Goal: Task Accomplishment & Management: Manage account settings

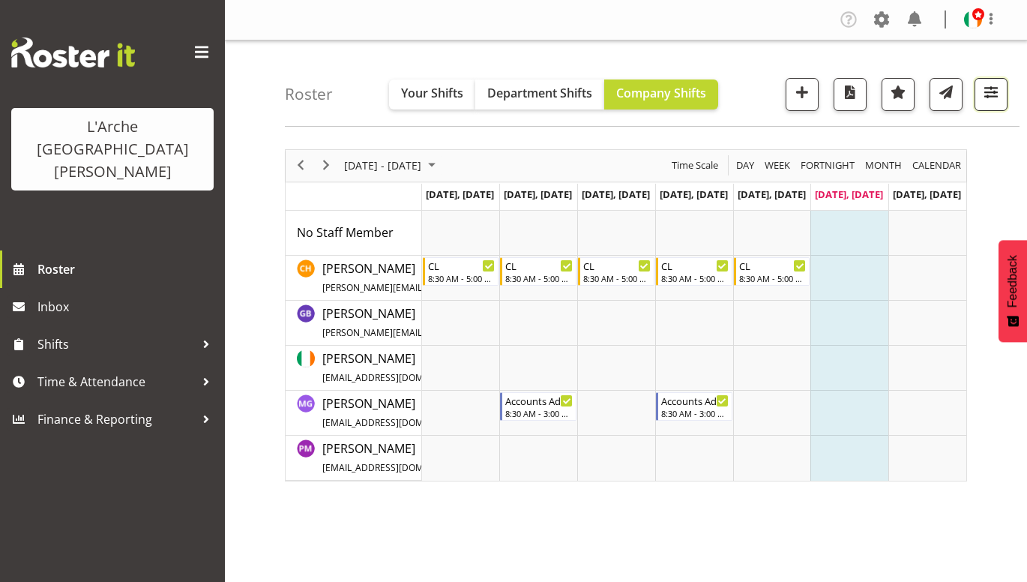
click at [989, 97] on span "button" at bounding box center [990, 91] width 19 height 19
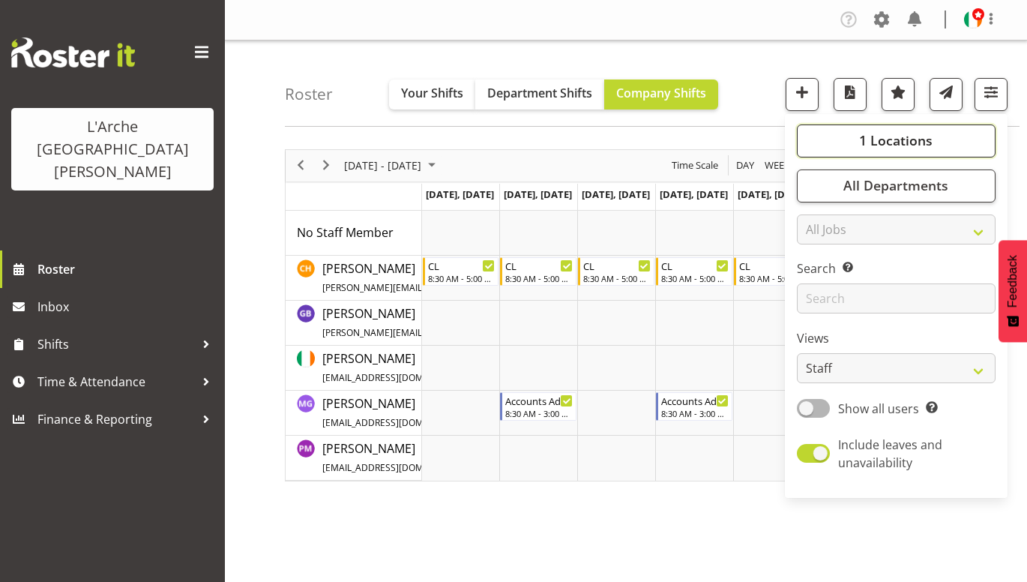
click at [918, 138] on span "1 Locations" at bounding box center [895, 140] width 73 height 18
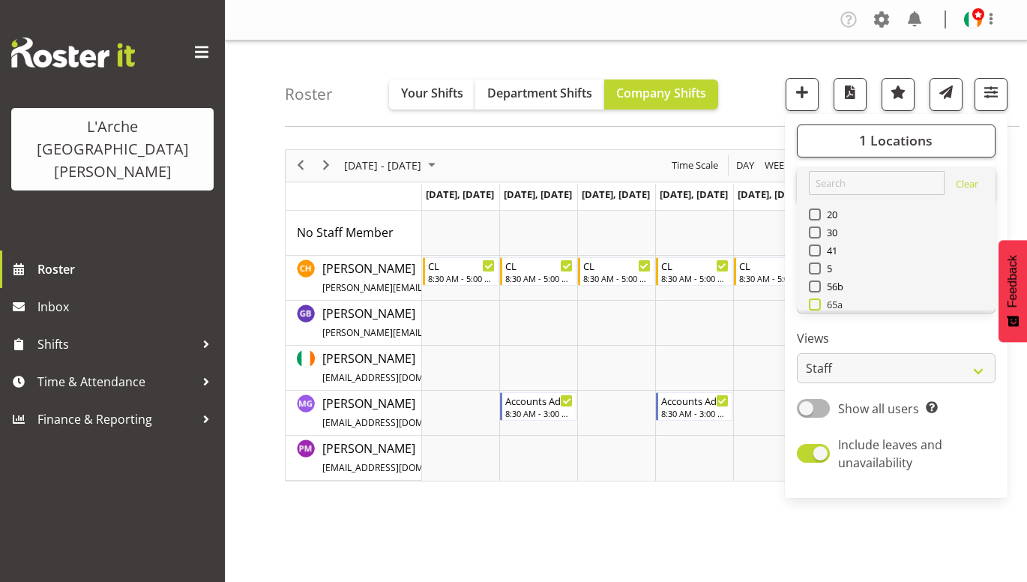
click at [815, 304] on span at bounding box center [815, 304] width 12 height 12
click at [815, 304] on input "65a" at bounding box center [814, 304] width 10 height 10
checkbox input "true"
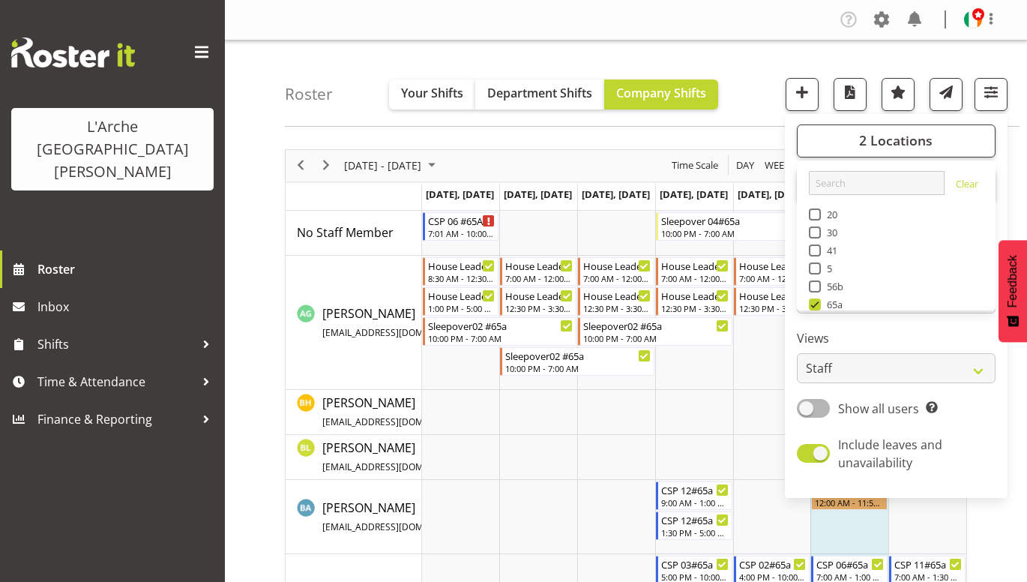
click at [730, 124] on div "Roster Your Shifts Department Shifts Company Shifts 2 Locations Clear 20 30 41 …" at bounding box center [652, 83] width 734 height 86
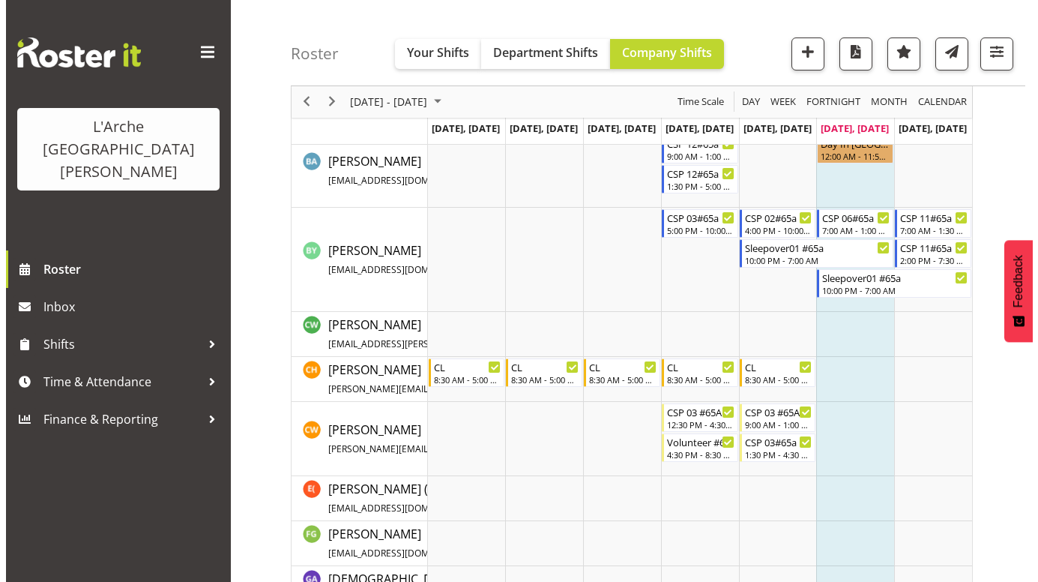
scroll to position [348, 0]
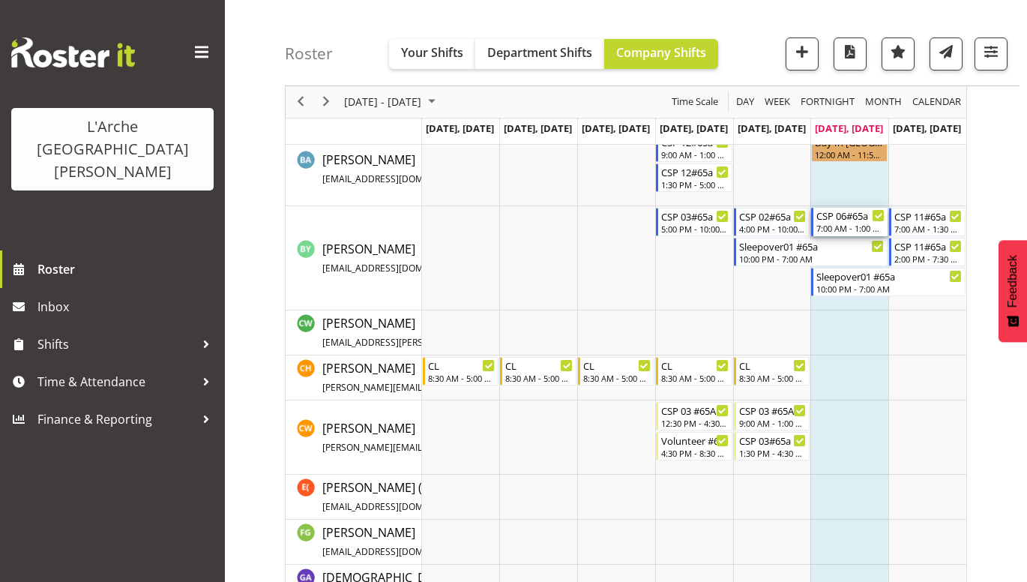
click at [839, 220] on div "CSP 06#65a" at bounding box center [850, 215] width 68 height 15
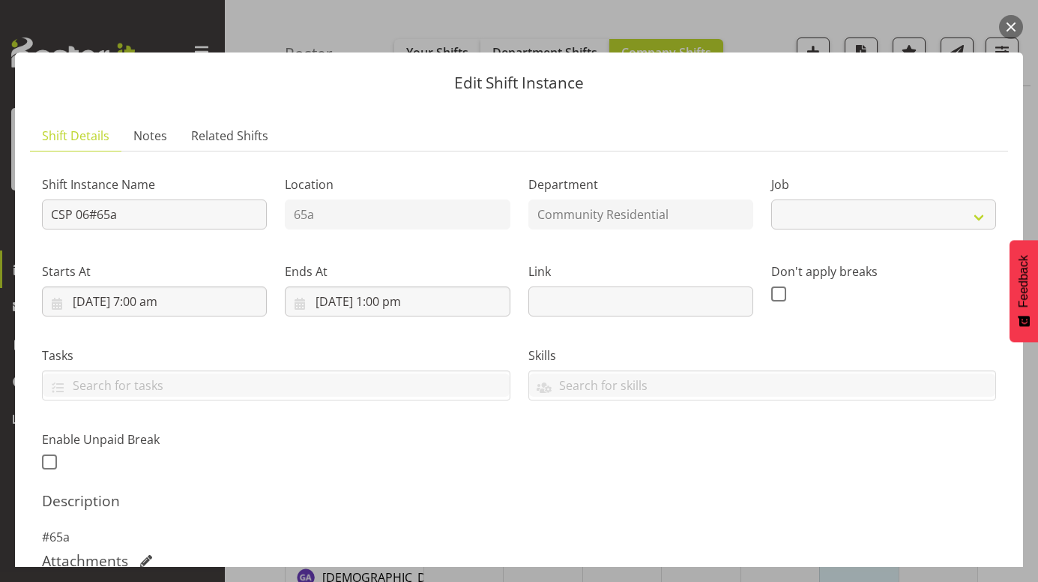
select select "2"
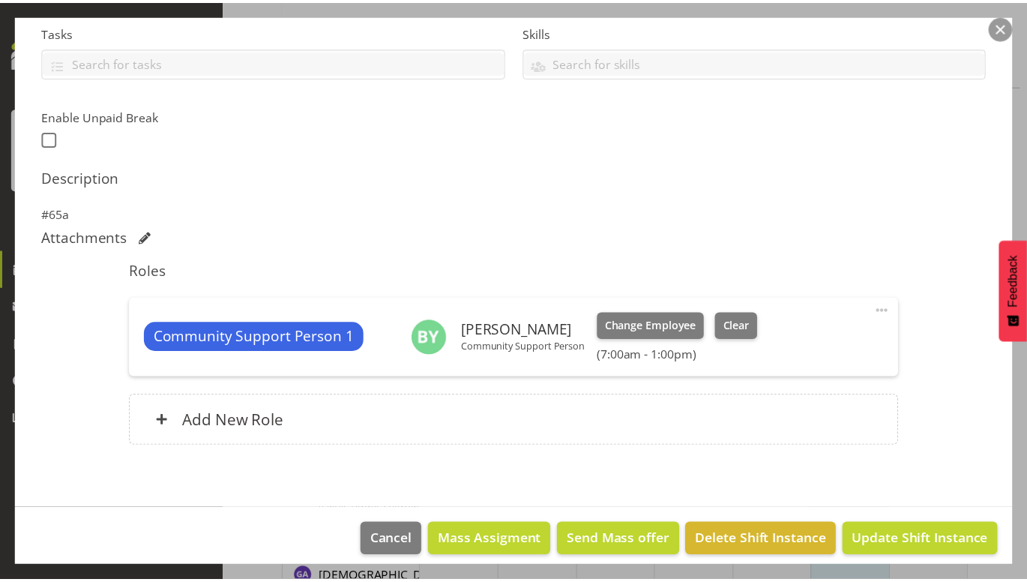
scroll to position [335, 0]
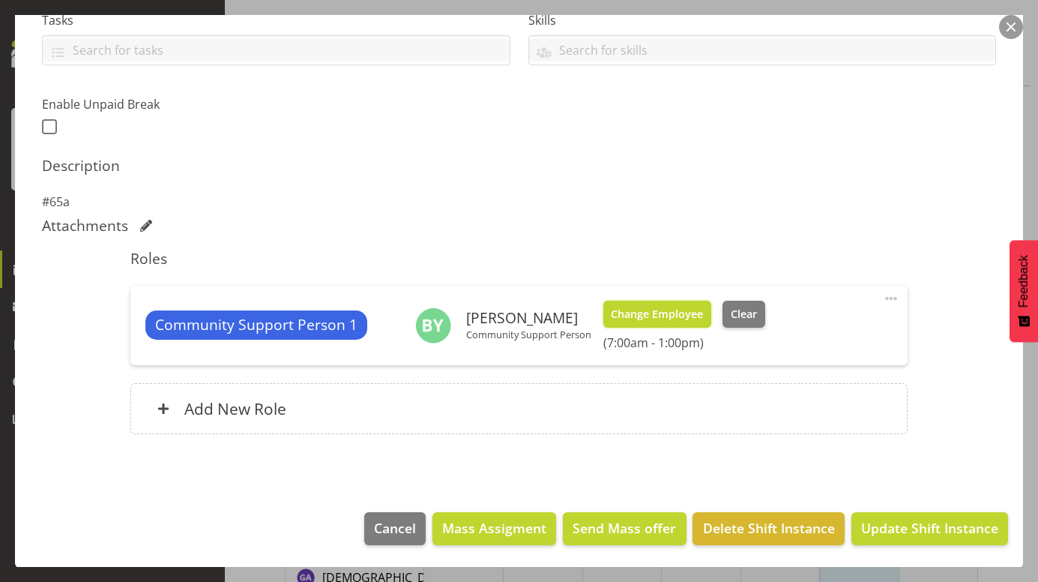
click at [647, 311] on span "Change Employee" at bounding box center [657, 314] width 92 height 16
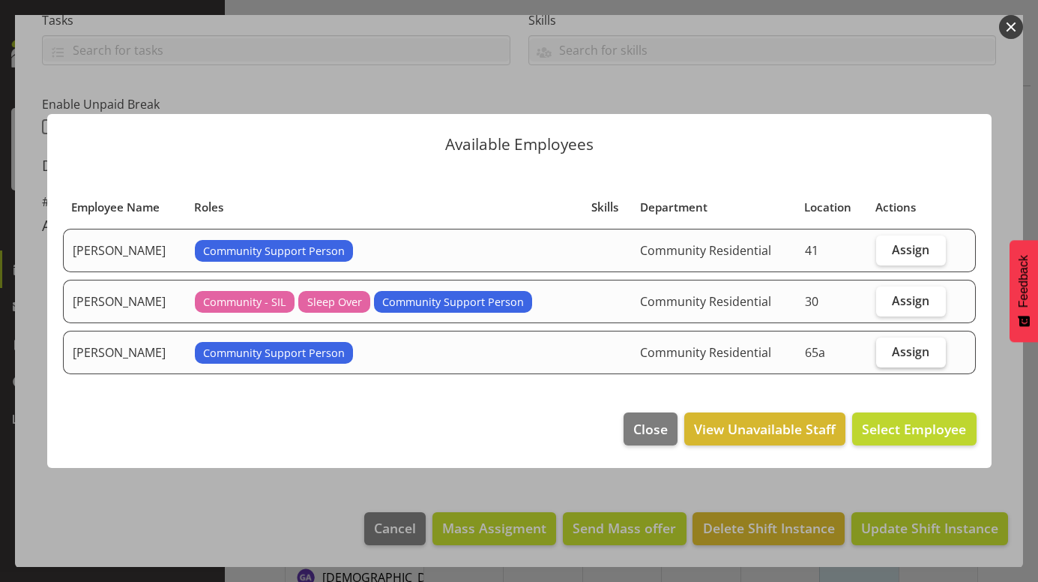
click at [902, 352] on span "Assign" at bounding box center [910, 351] width 37 height 15
click at [886, 352] on input "Assign" at bounding box center [881, 351] width 10 height 10
checkbox input "true"
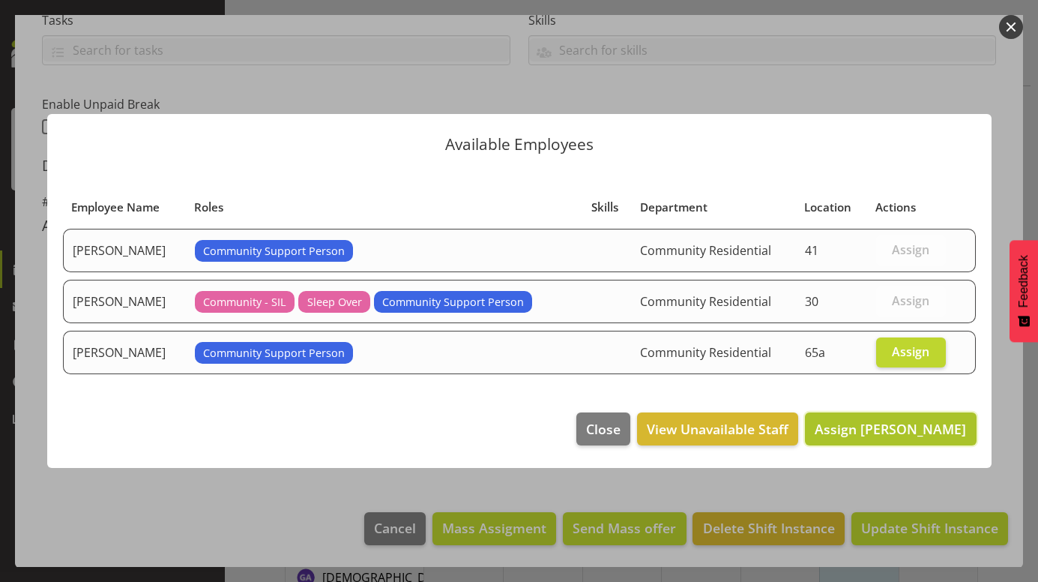
click at [901, 429] on span "Assign [PERSON_NAME]" at bounding box center [890, 429] width 151 height 18
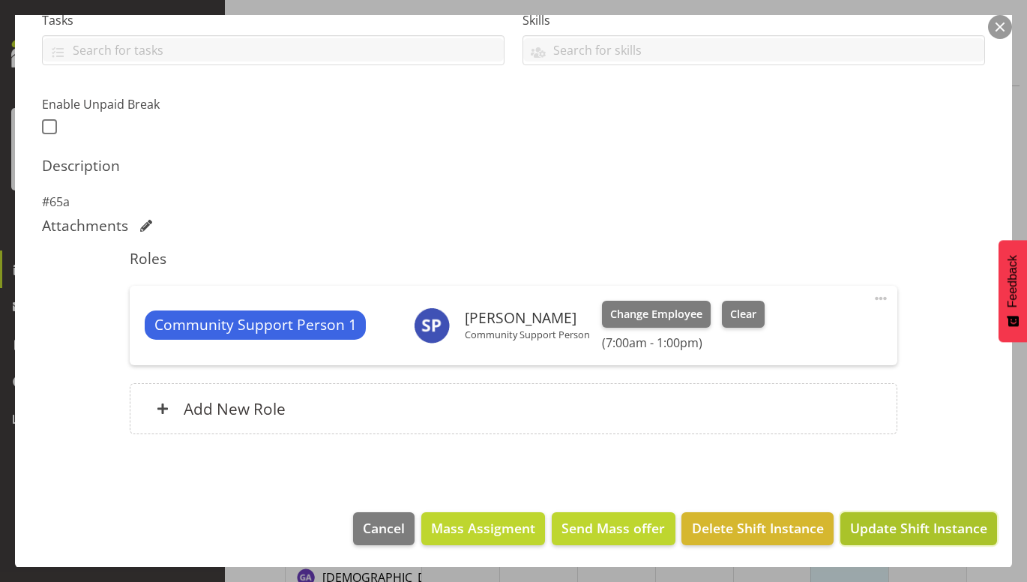
click at [894, 525] on span "Update Shift Instance" at bounding box center [918, 527] width 137 height 19
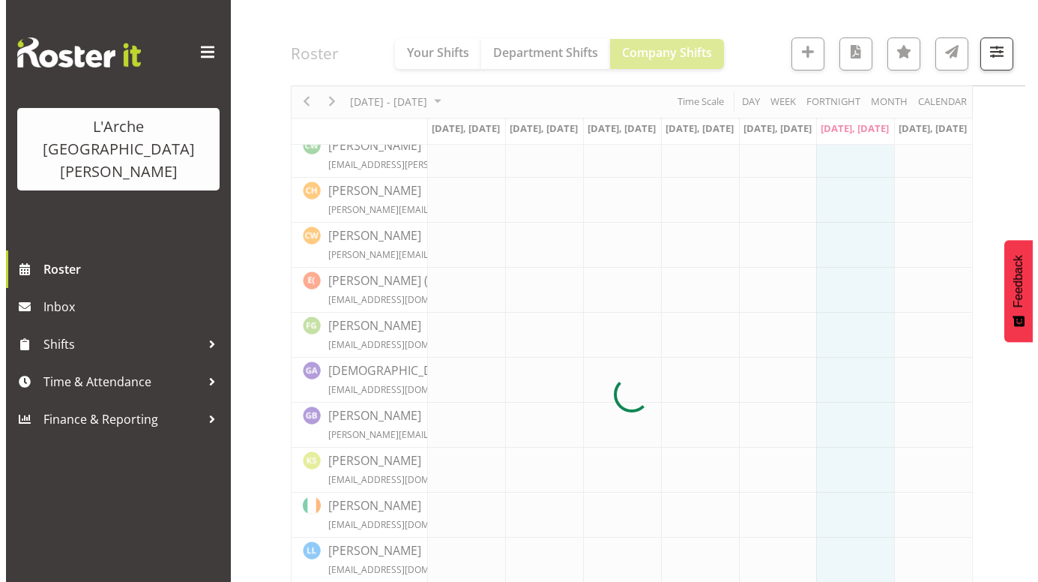
scroll to position [437, 0]
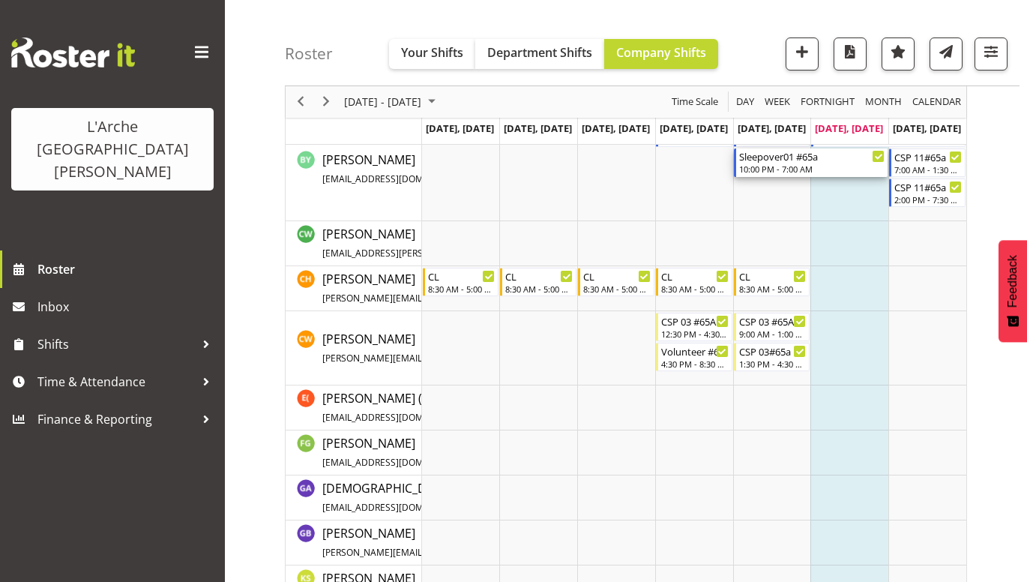
click at [793, 166] on div "10:00 PM - 7:00 AM" at bounding box center [812, 169] width 146 height 12
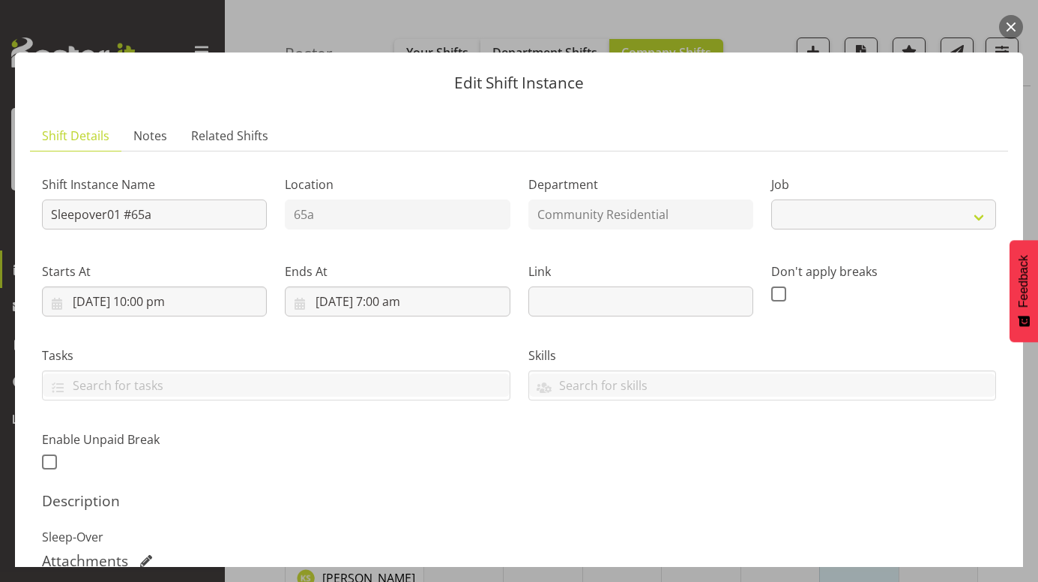
select select "2"
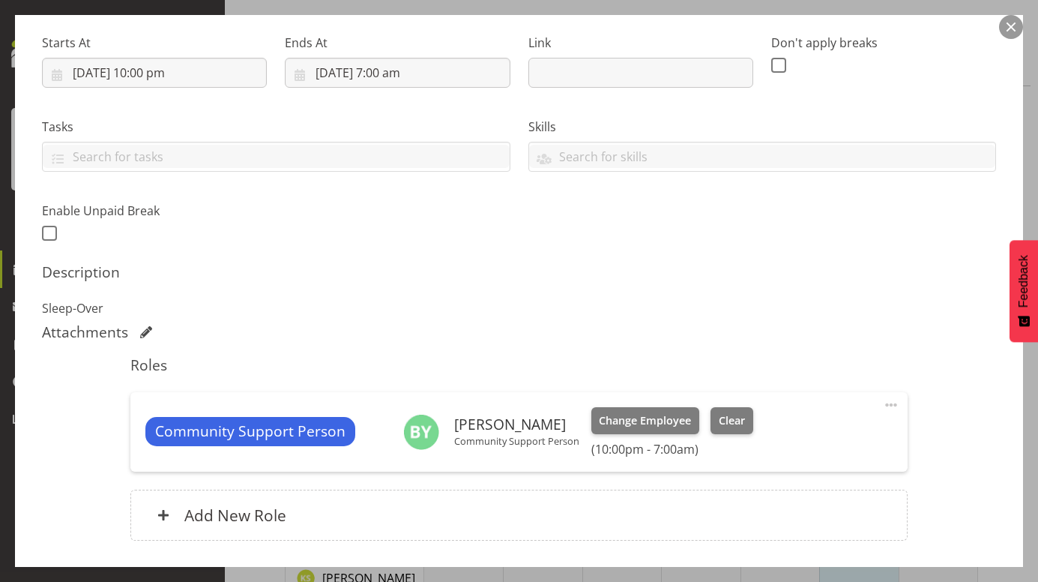
scroll to position [231, 0]
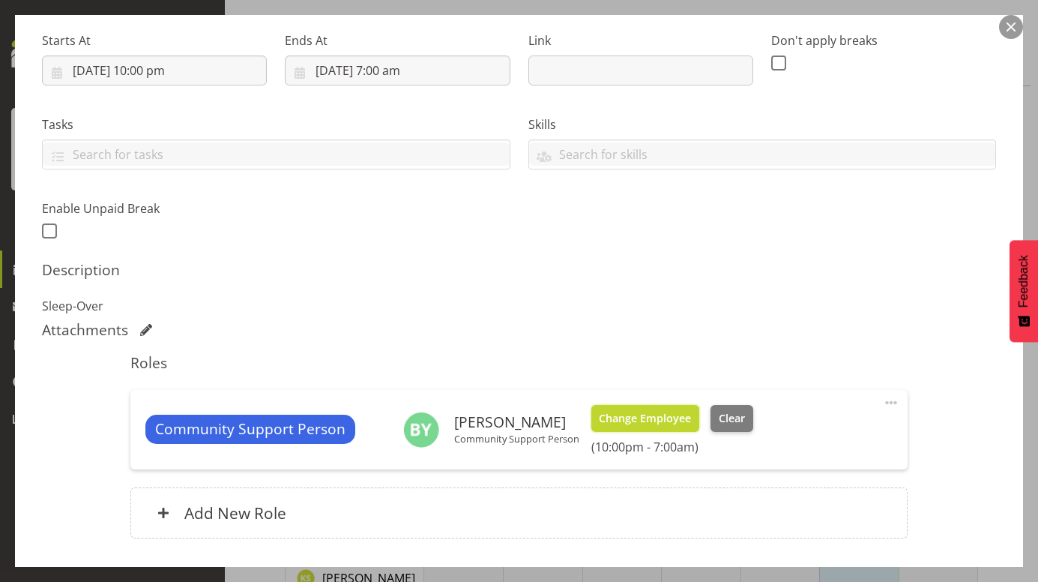
click at [644, 412] on span "Change Employee" at bounding box center [645, 418] width 92 height 16
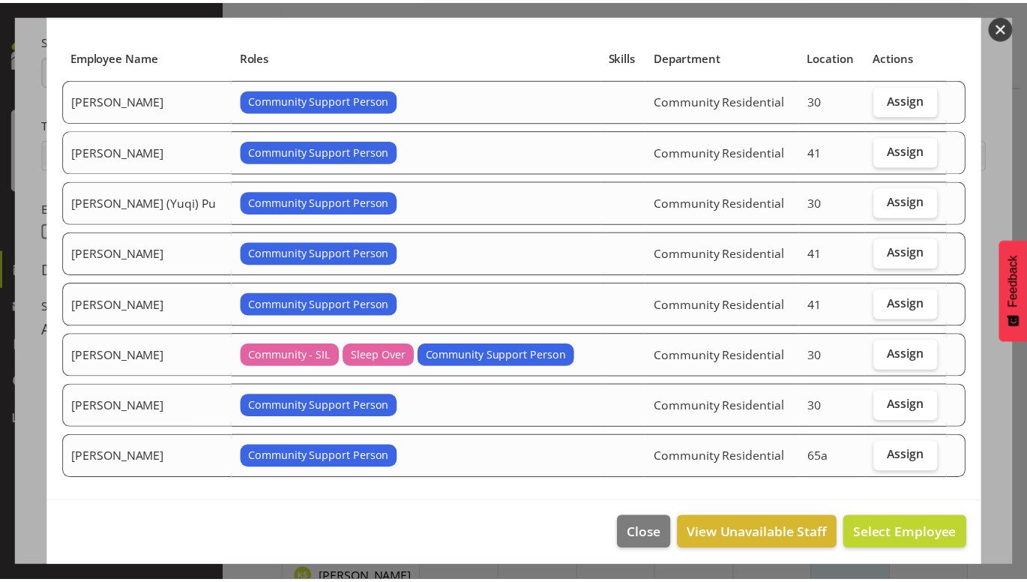
scroll to position [95, 0]
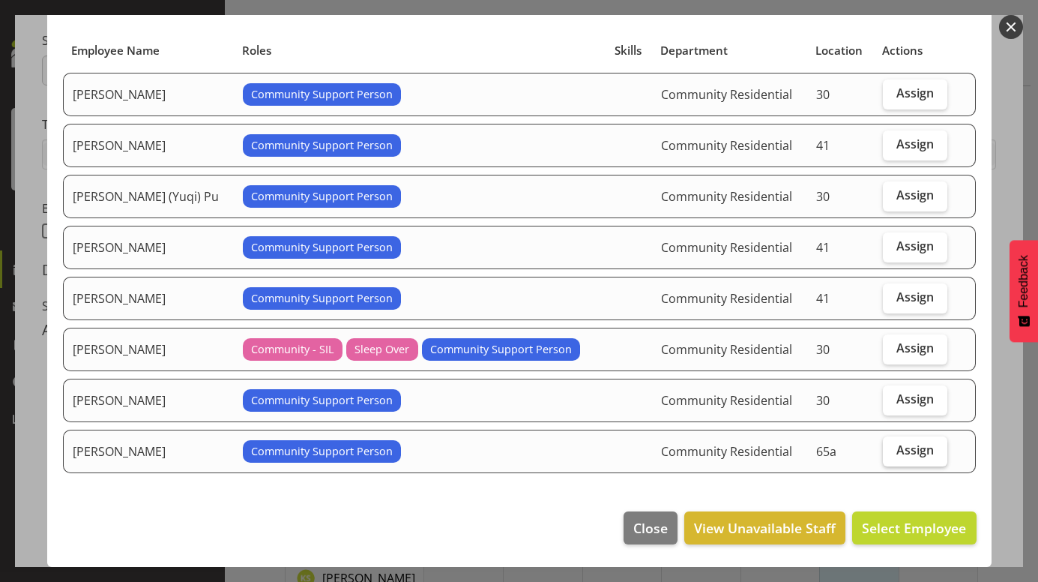
click at [896, 450] on span "Assign" at bounding box center [914, 449] width 37 height 15
click at [883, 450] on input "Assign" at bounding box center [888, 450] width 10 height 10
checkbox input "true"
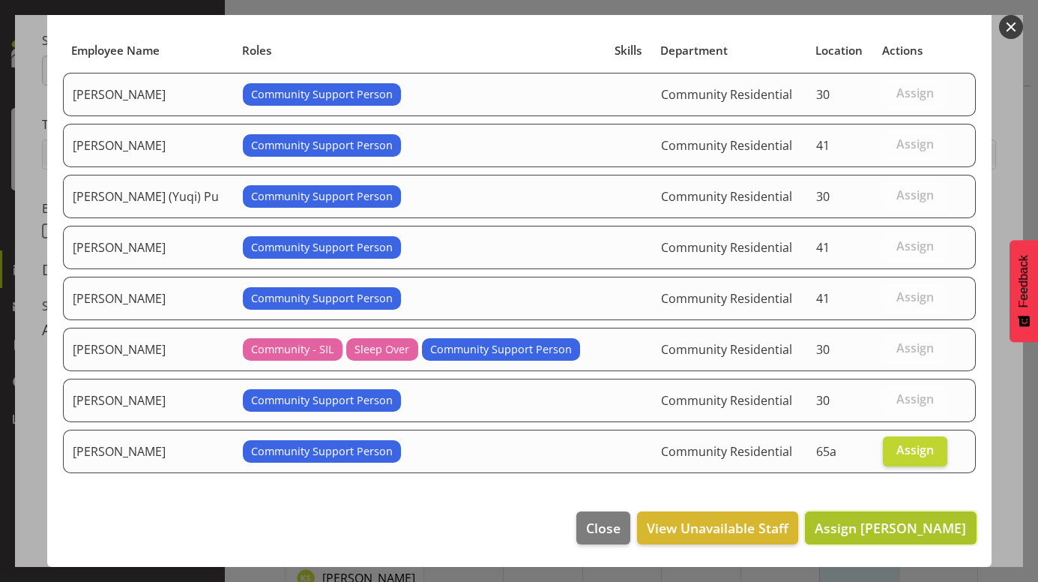
click at [889, 528] on span "Assign [PERSON_NAME]" at bounding box center [890, 528] width 151 height 18
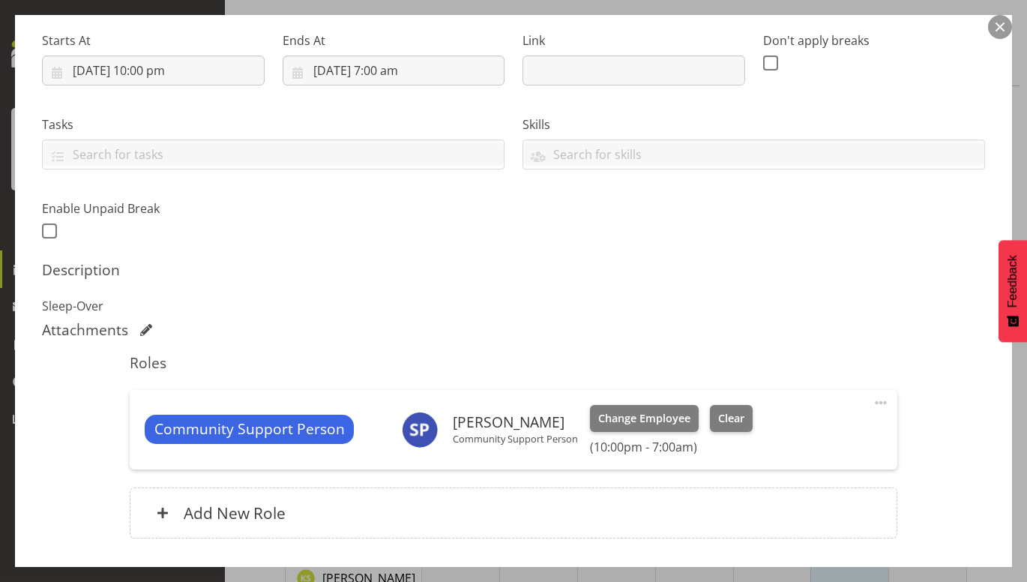
scroll to position [335, 0]
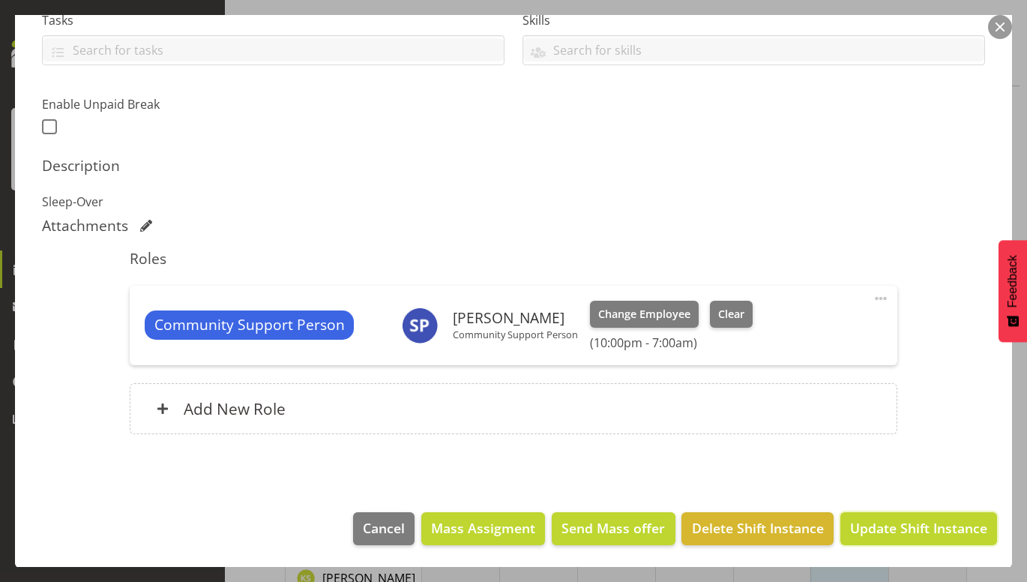
click at [889, 528] on span "Update Shift Instance" at bounding box center [918, 527] width 137 height 19
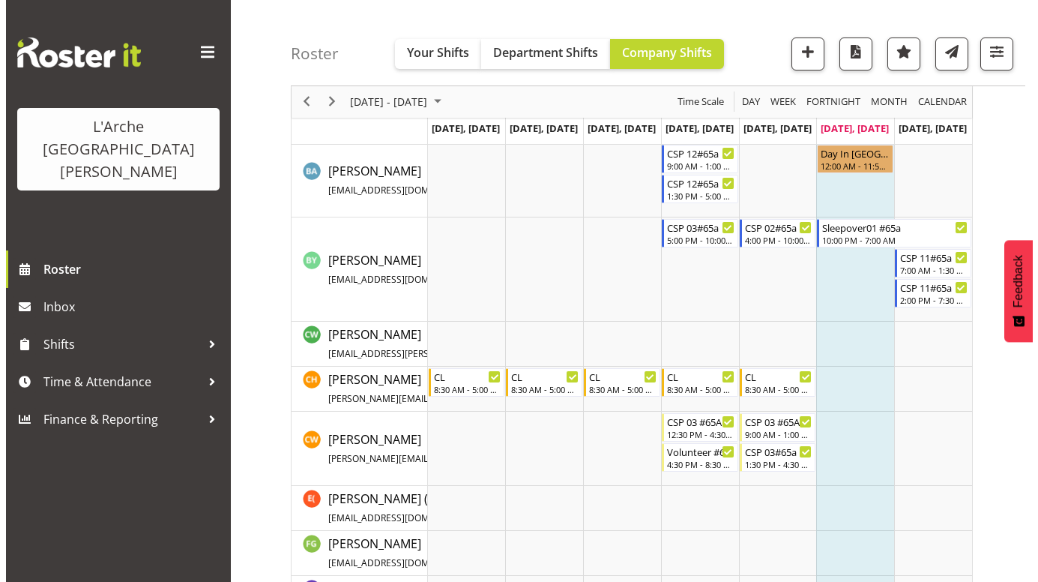
scroll to position [333, 0]
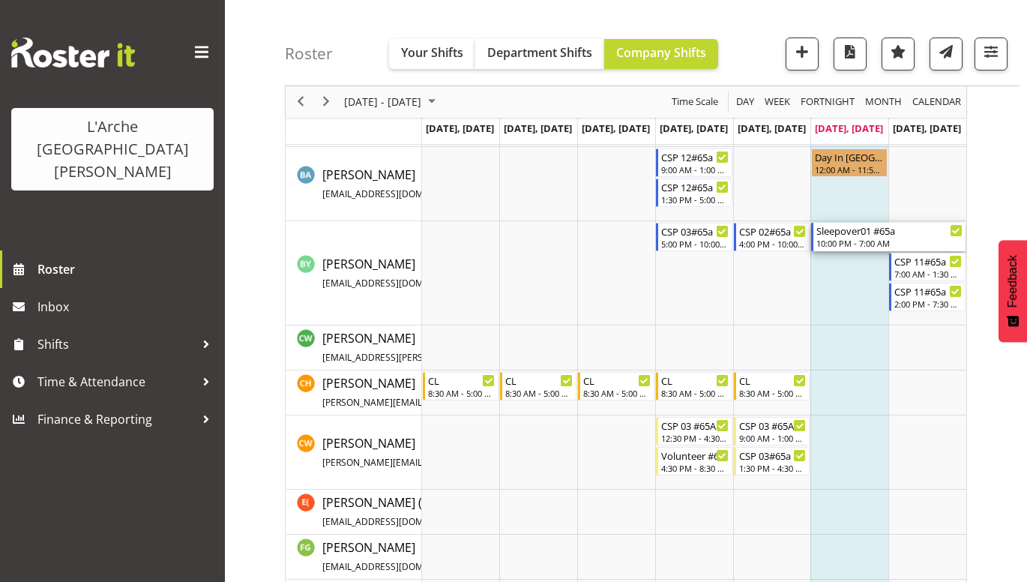
click at [865, 236] on div "Sleepover01 #65a" at bounding box center [889, 230] width 146 height 15
click at [0, 0] on div at bounding box center [0, 0] width 0 height 0
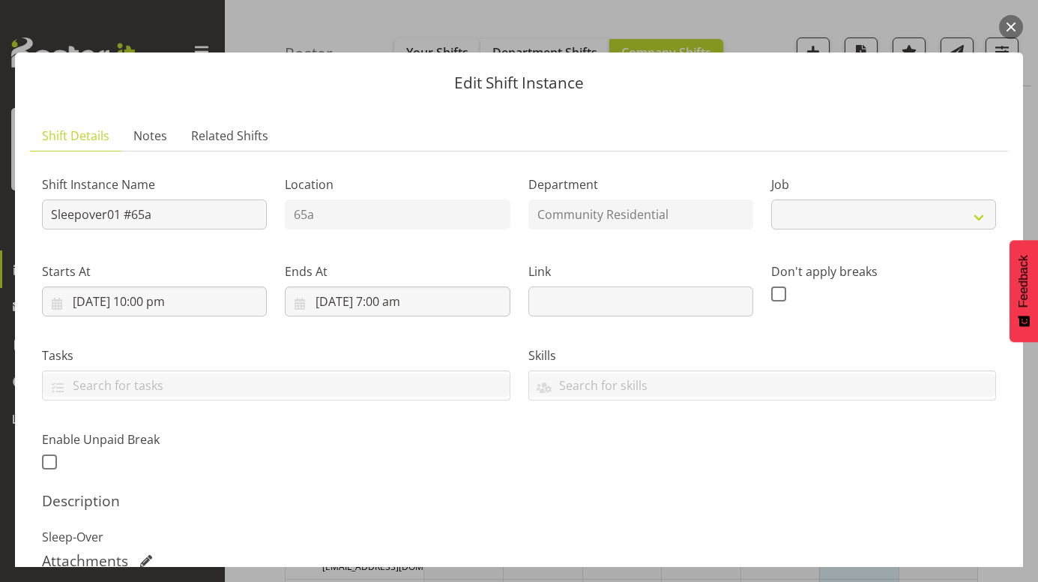
select select "2"
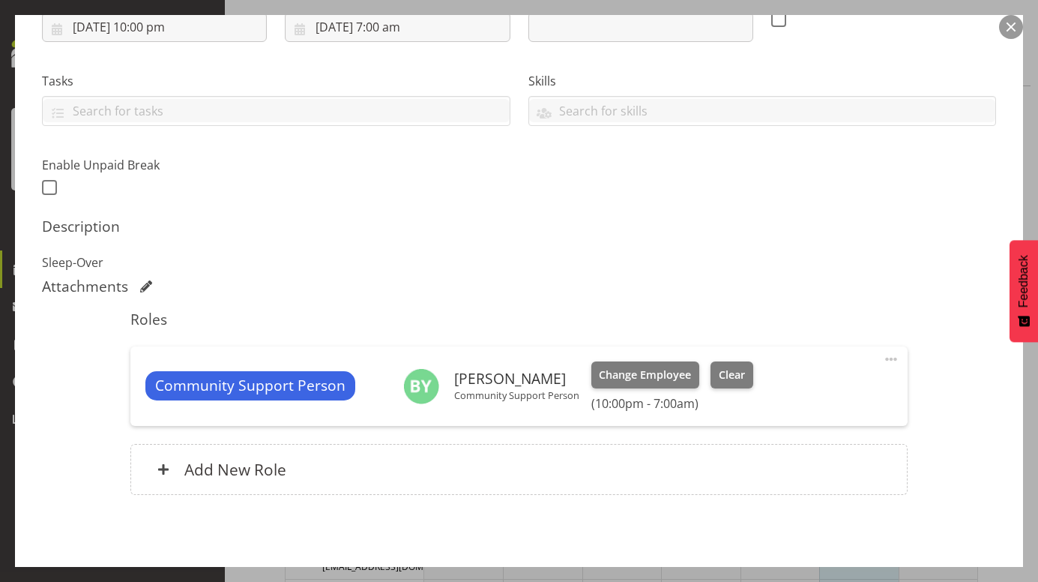
scroll to position [275, 0]
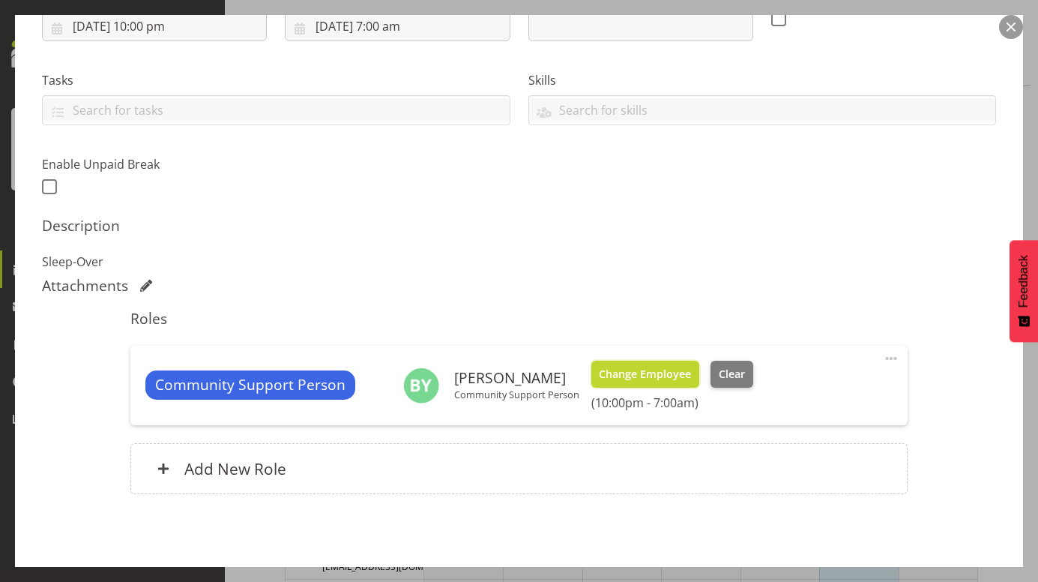
click at [643, 372] on span "Change Employee" at bounding box center [645, 374] width 92 height 16
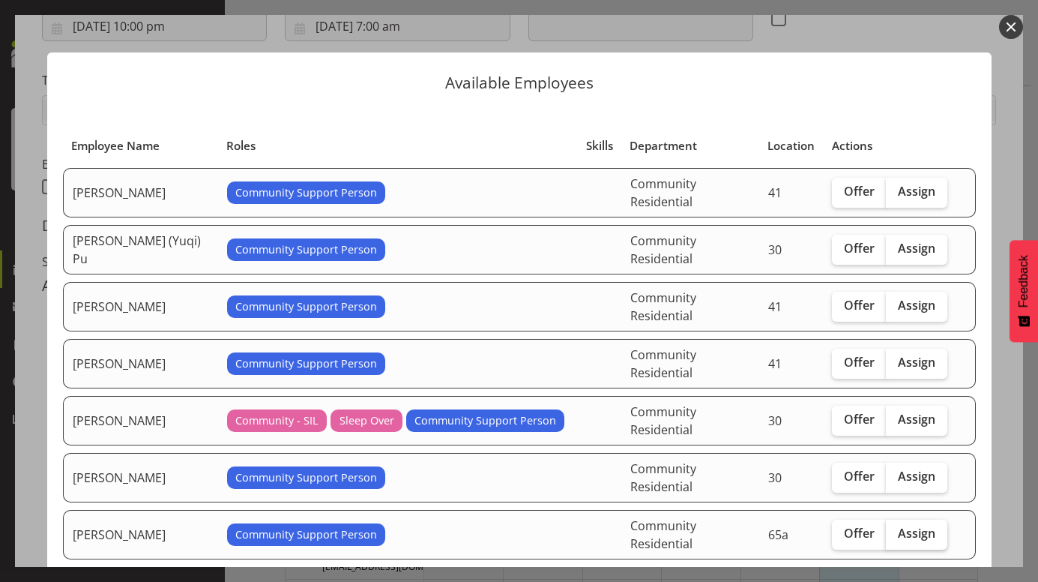
click at [901, 525] on span "Assign" at bounding box center [916, 532] width 37 height 15
click at [896, 528] on input "Assign" at bounding box center [891, 533] width 10 height 10
checkbox input "true"
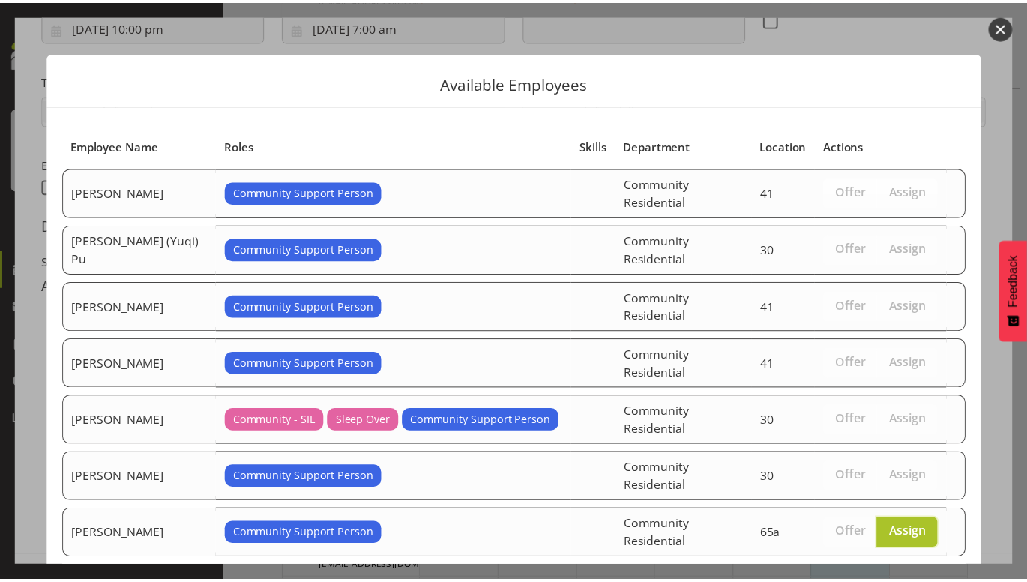
scroll to position [44, 0]
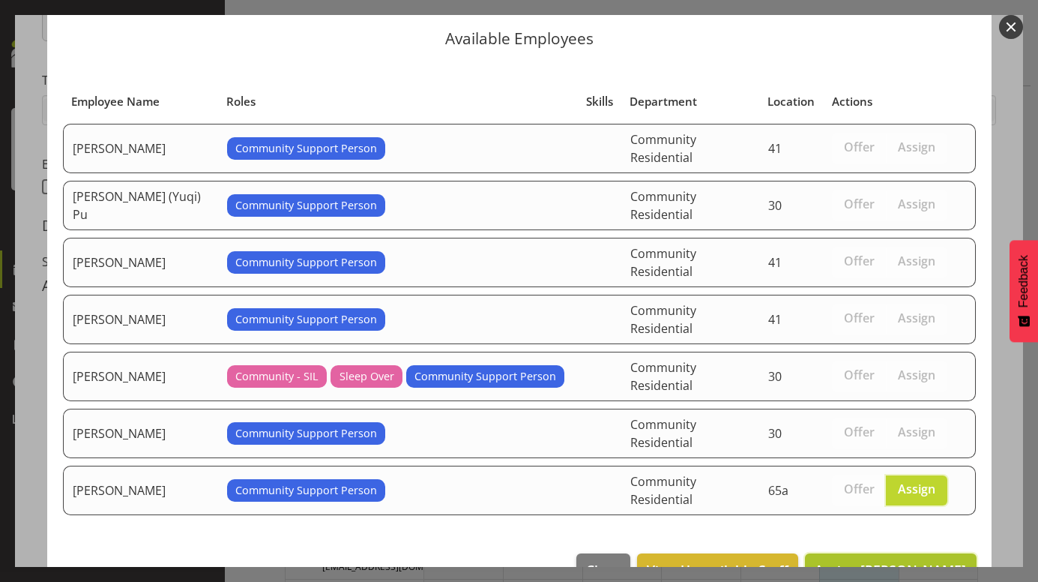
click at [893, 561] on span "Assign [PERSON_NAME]" at bounding box center [890, 570] width 151 height 18
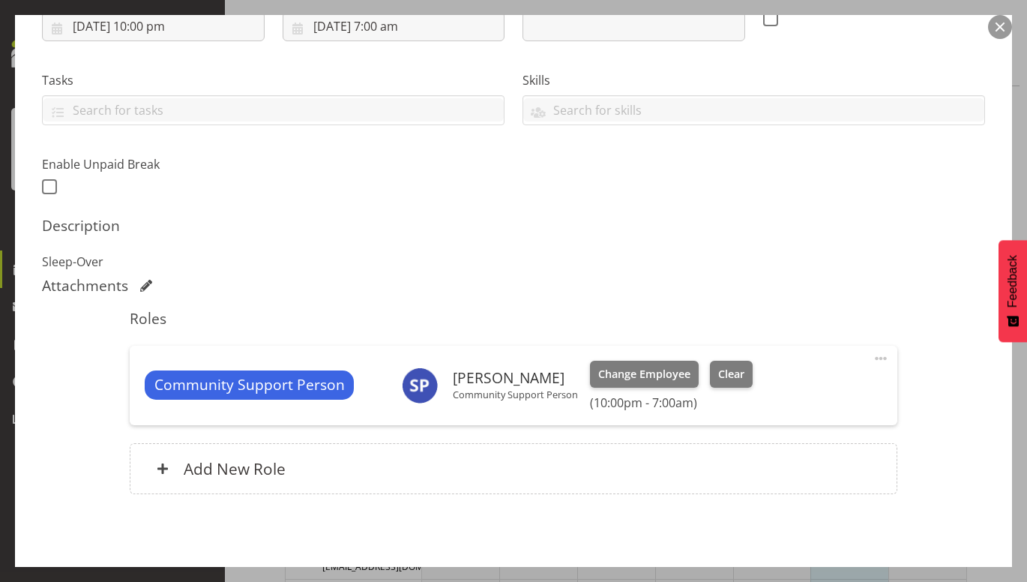
scroll to position [335, 0]
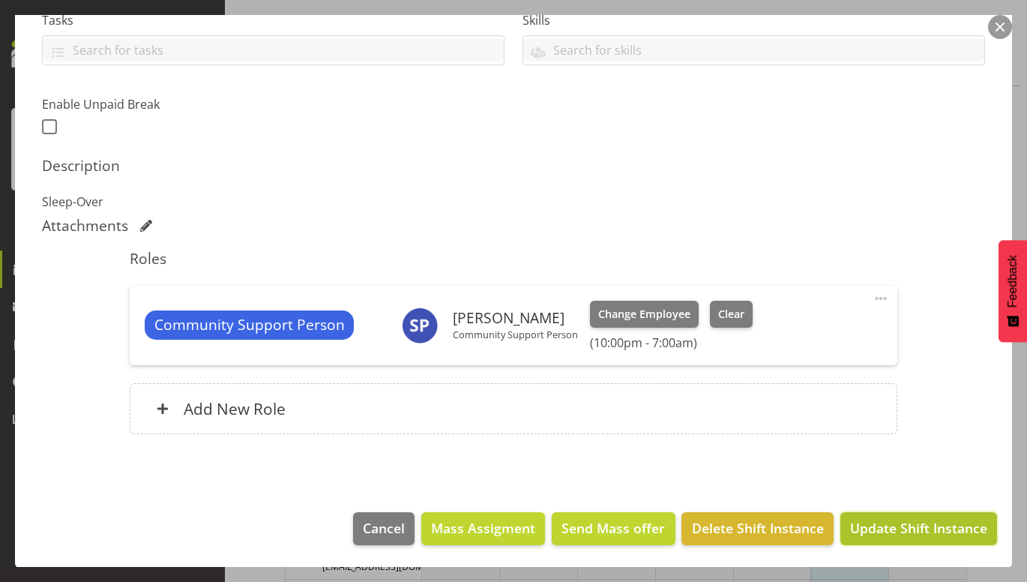
click at [902, 528] on span "Update Shift Instance" at bounding box center [918, 527] width 137 height 19
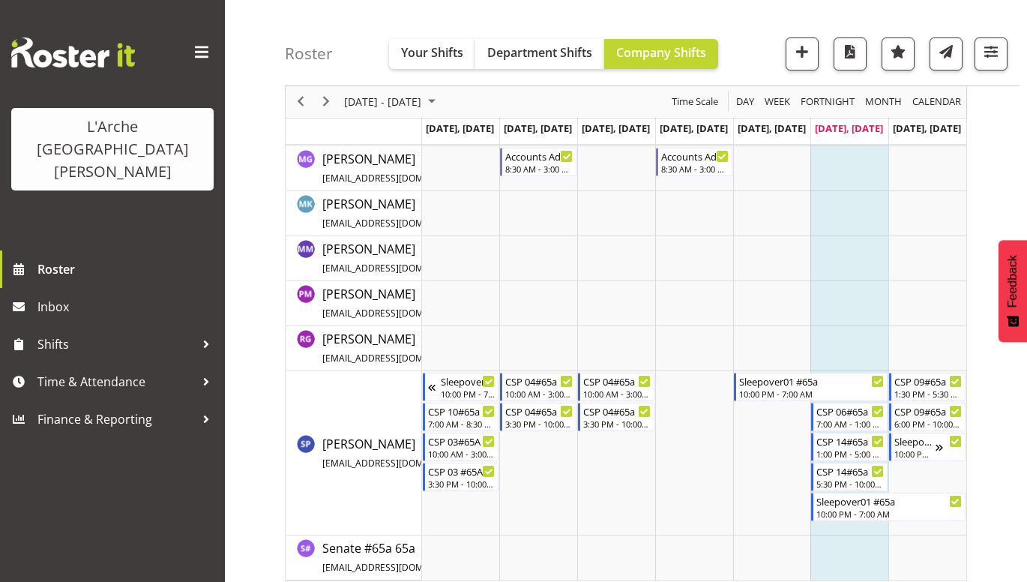
scroll to position [1060, 0]
